Goal: Task Accomplishment & Management: Use online tool/utility

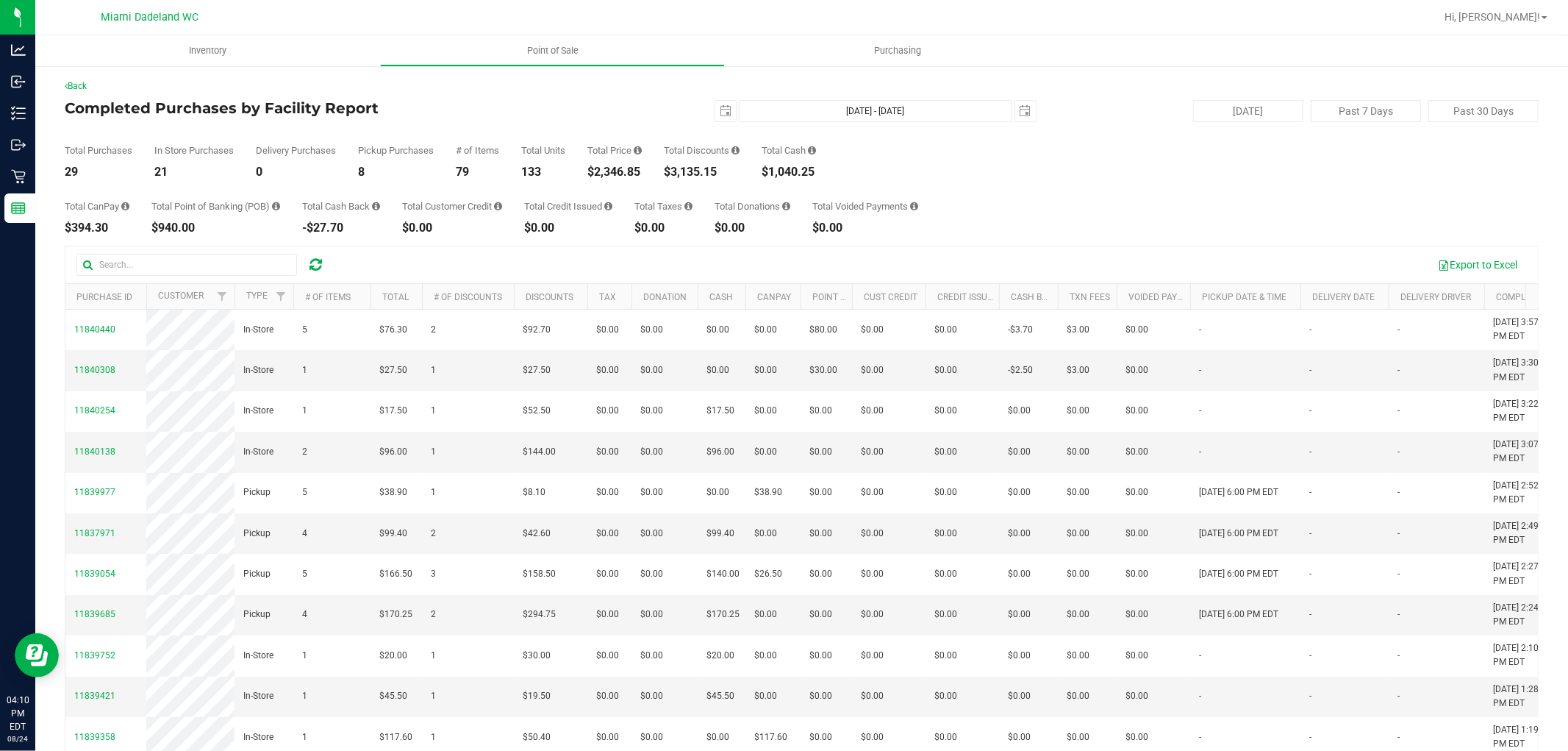
click at [609, 130] on div "Total Purchases 29 In Store Purchases 21 Delivery Purchases 0 Pickup Purchases …" at bounding box center [802, 149] width 1474 height 56
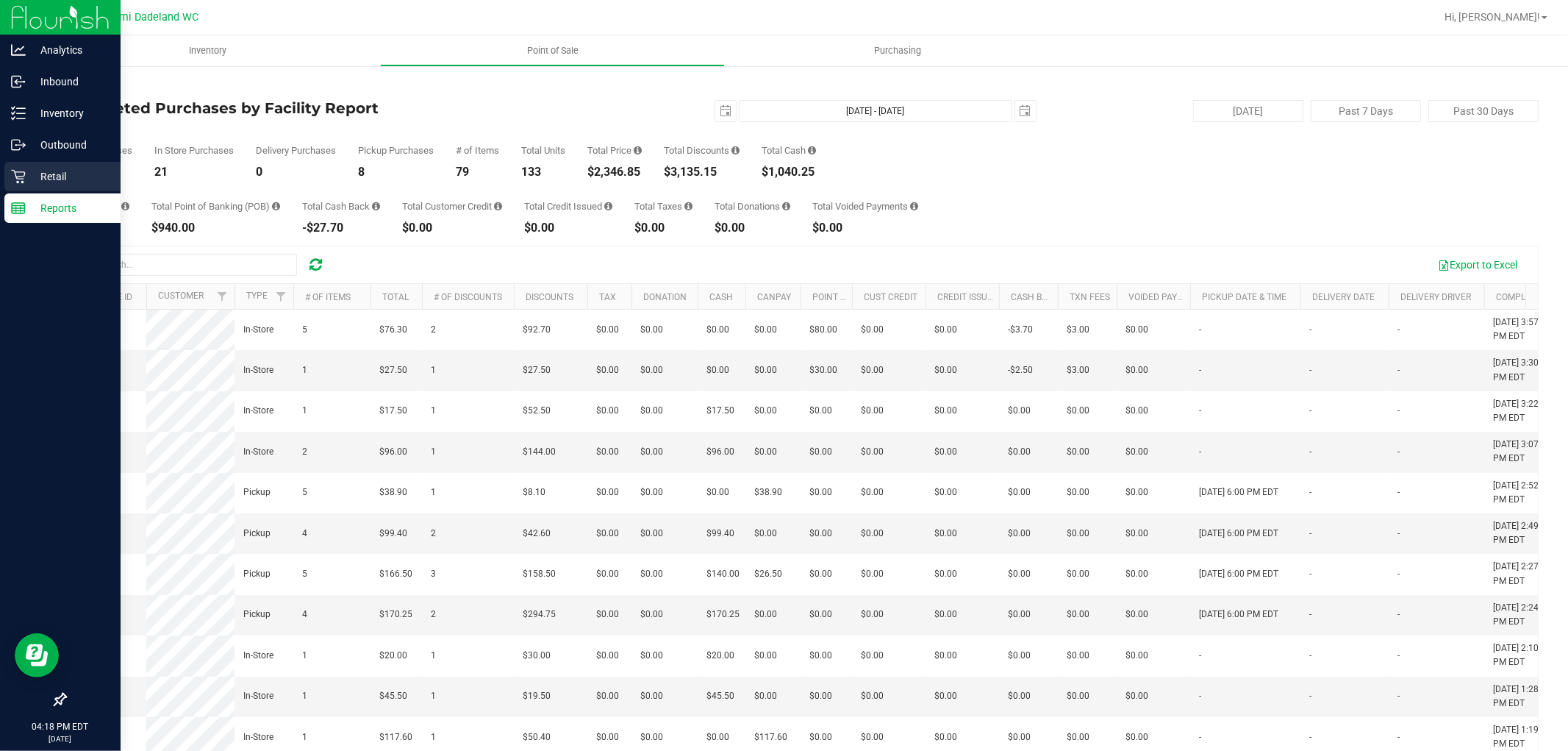
click at [20, 184] on div "Retail" at bounding box center [62, 176] width 117 height 29
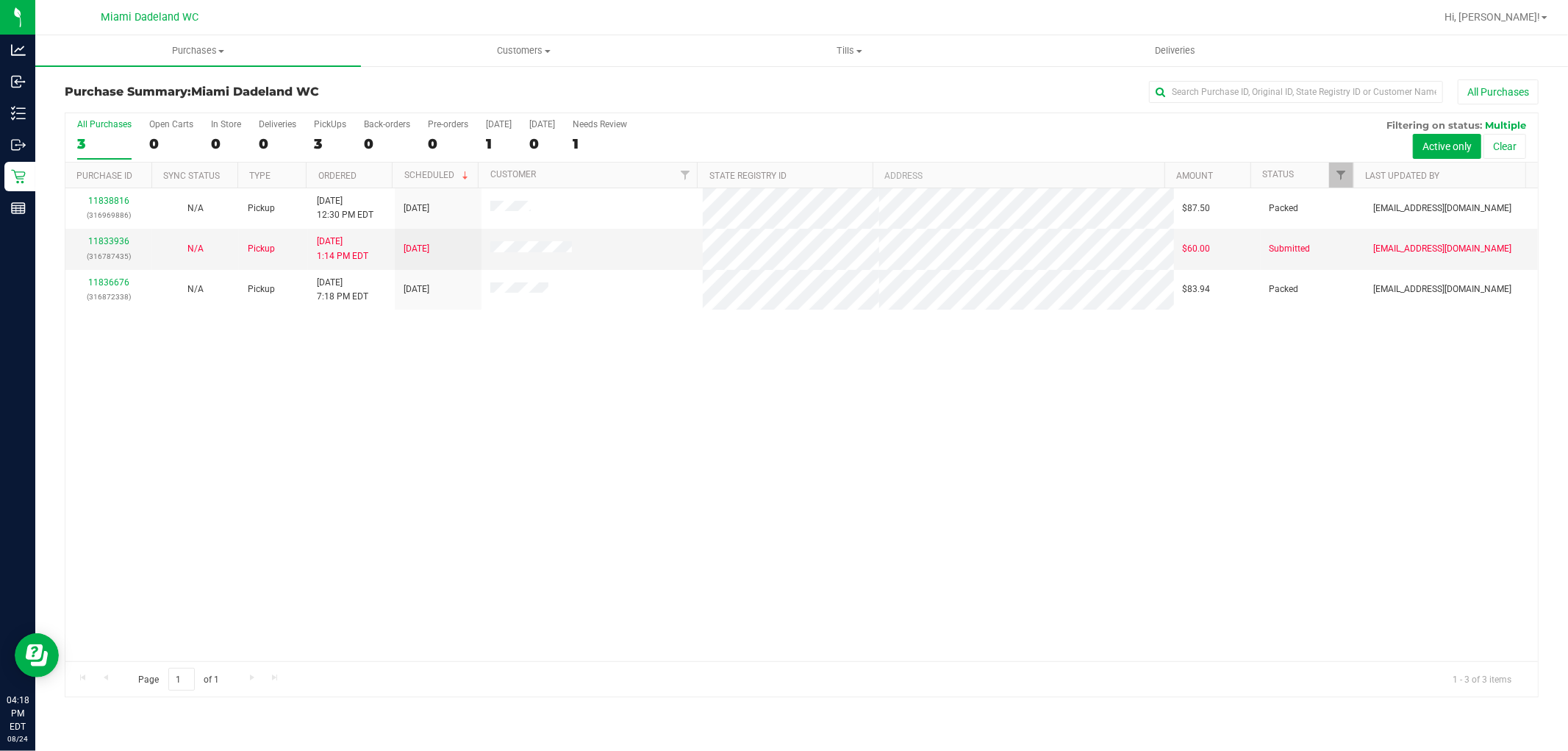
click at [637, 373] on div "11838816 (316969886) N/A Pickup [DATE] 12:30 PM EDT 8/24/2025 $87.50 Packed [EM…" at bounding box center [802, 424] width 1473 height 472
click at [812, 391] on div "11838816 (316969886) N/A Pickup [DATE] 12:30 PM EDT 8/24/2025 $87.50 Packed [EM…" at bounding box center [802, 424] width 1473 height 472
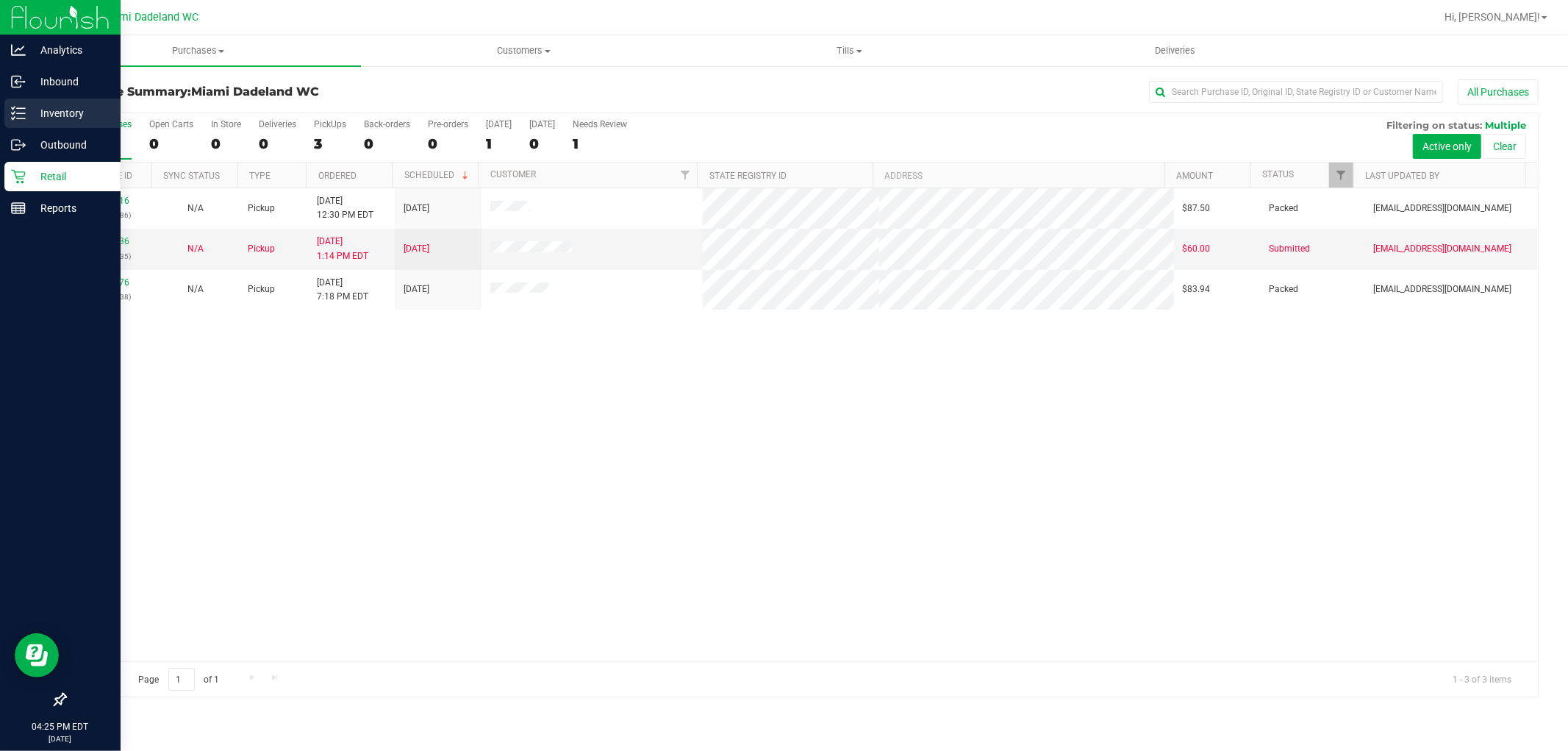
click at [61, 112] on p "Inventory" at bounding box center [69, 113] width 88 height 18
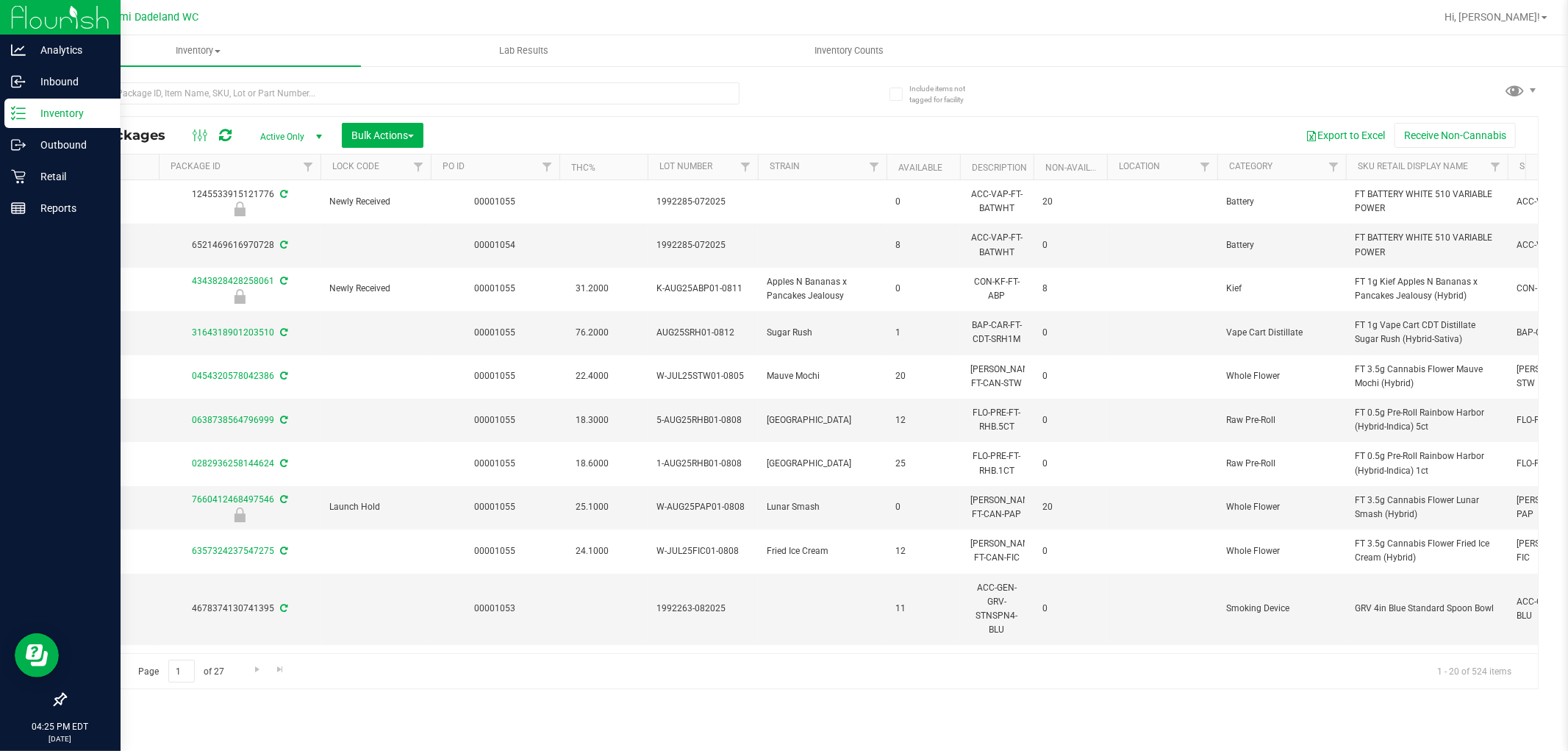
scroll to position [0, 419]
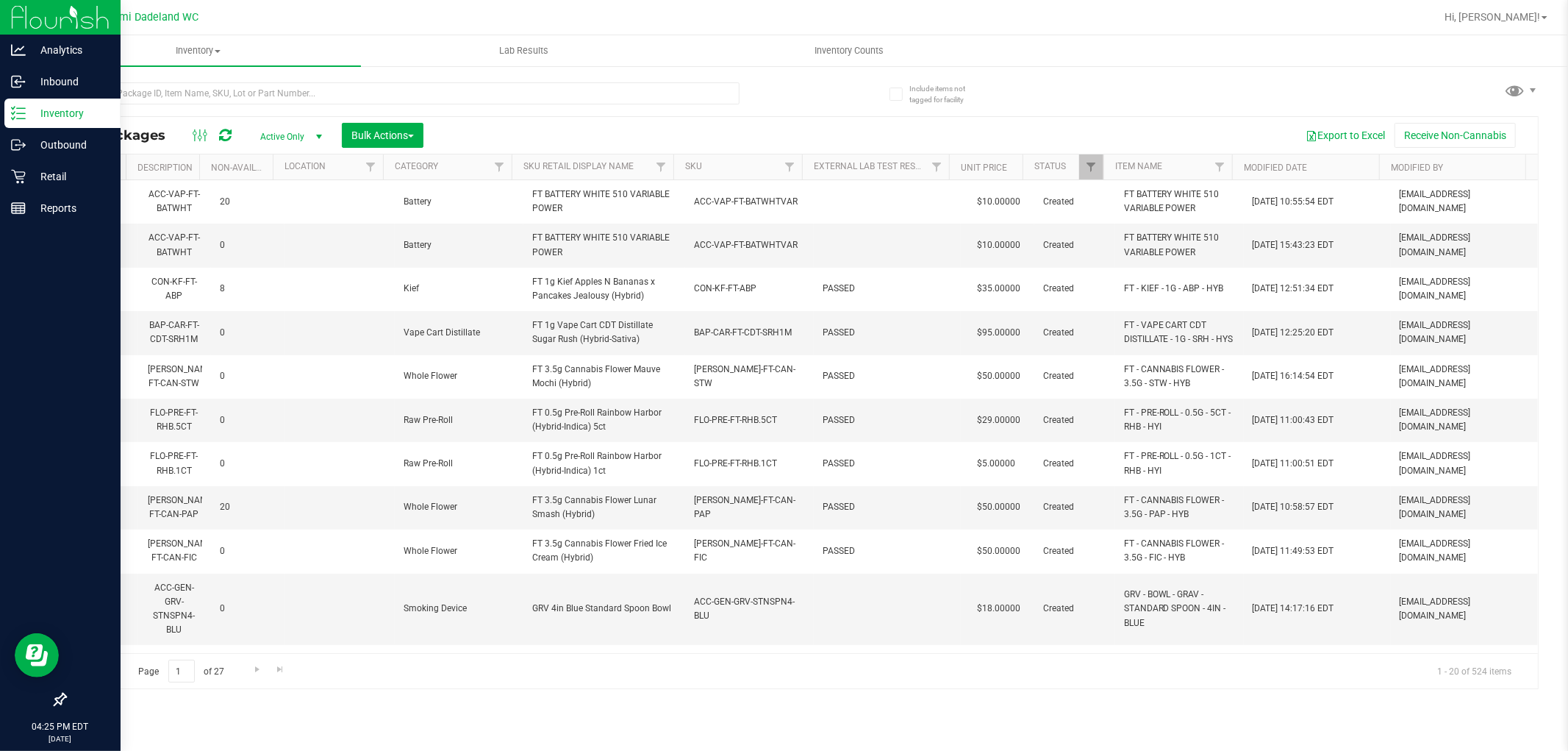
click at [738, 170] on th "SKU" at bounding box center [738, 166] width 129 height 26
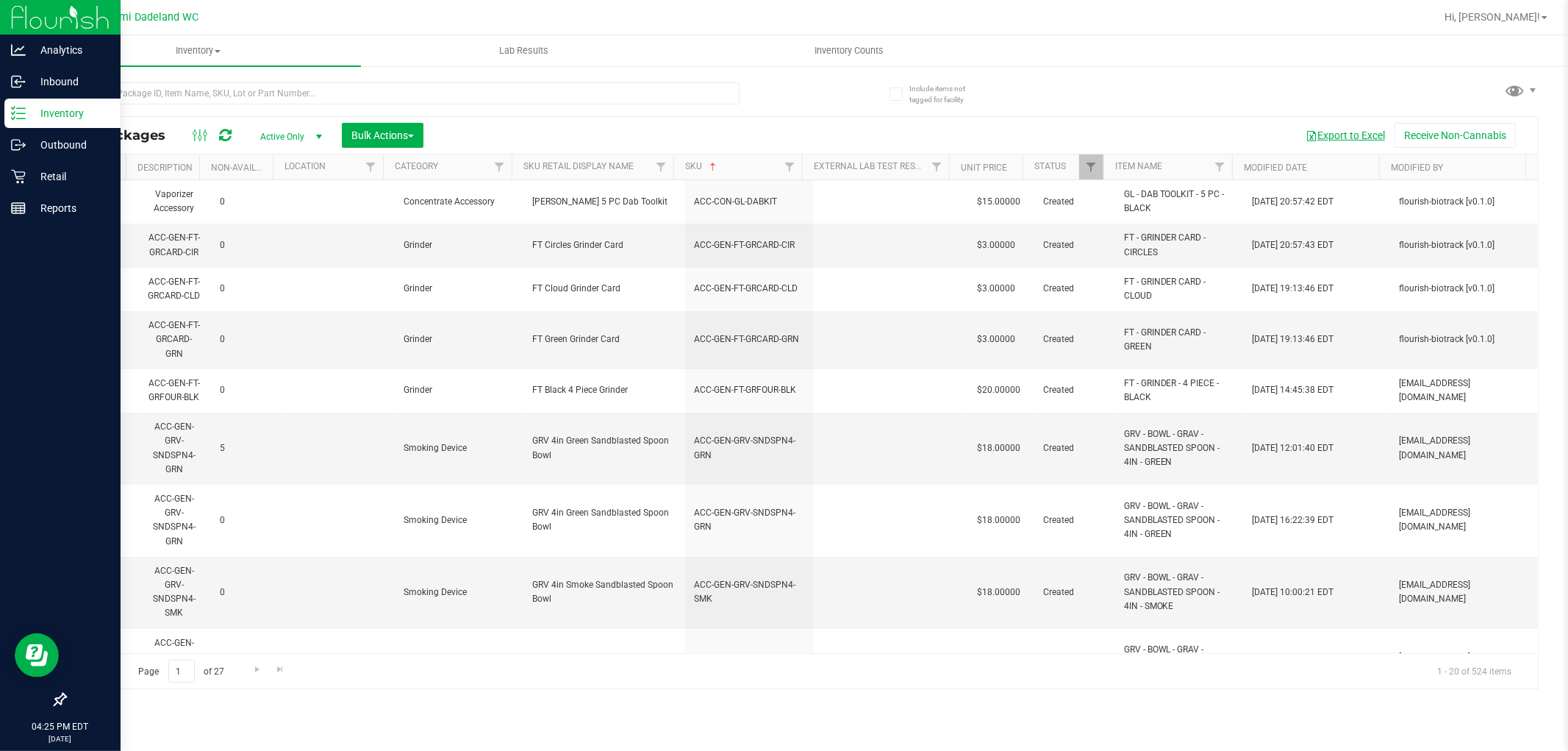
click at [1321, 137] on button "Export to Excel" at bounding box center [1346, 135] width 99 height 25
click at [755, 100] on div at bounding box center [433, 93] width 738 height 47
